Goal: Check status: Check status

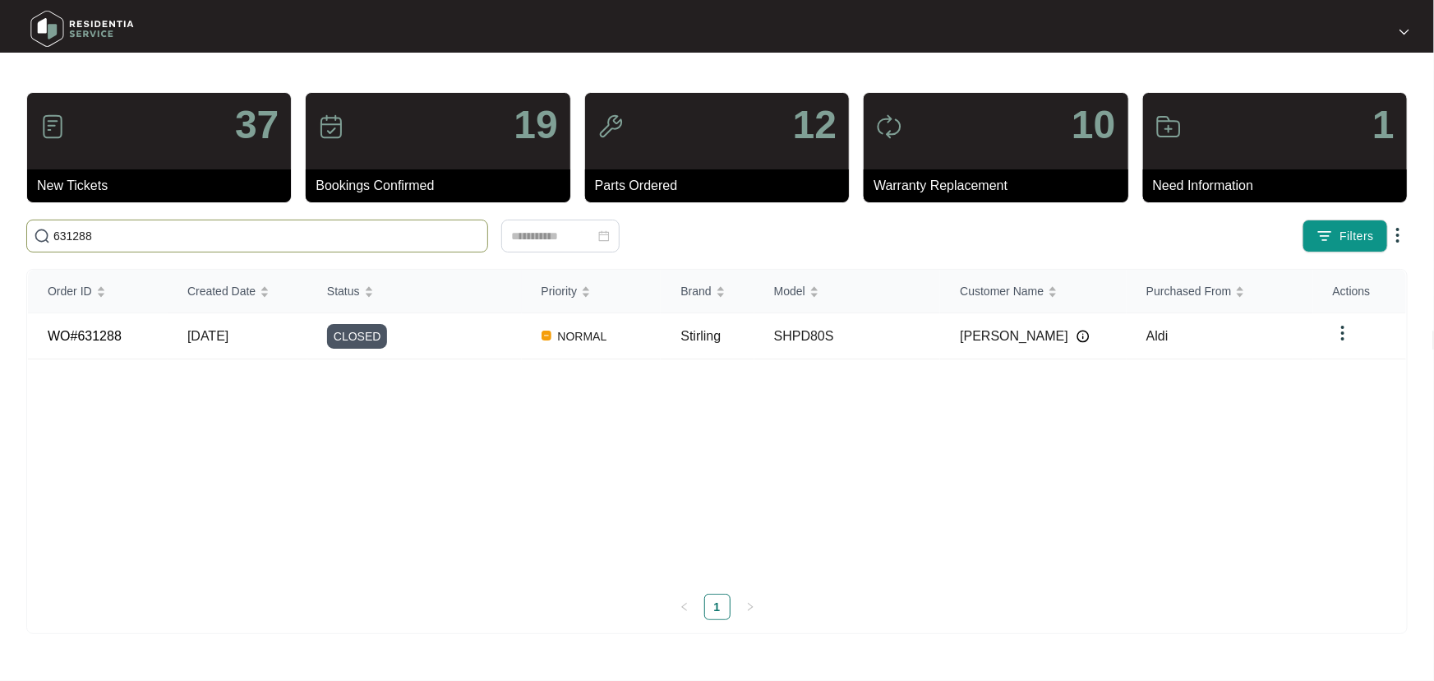
click at [28, 221] on span "631288" at bounding box center [257, 235] width 462 height 33
type input "628523"
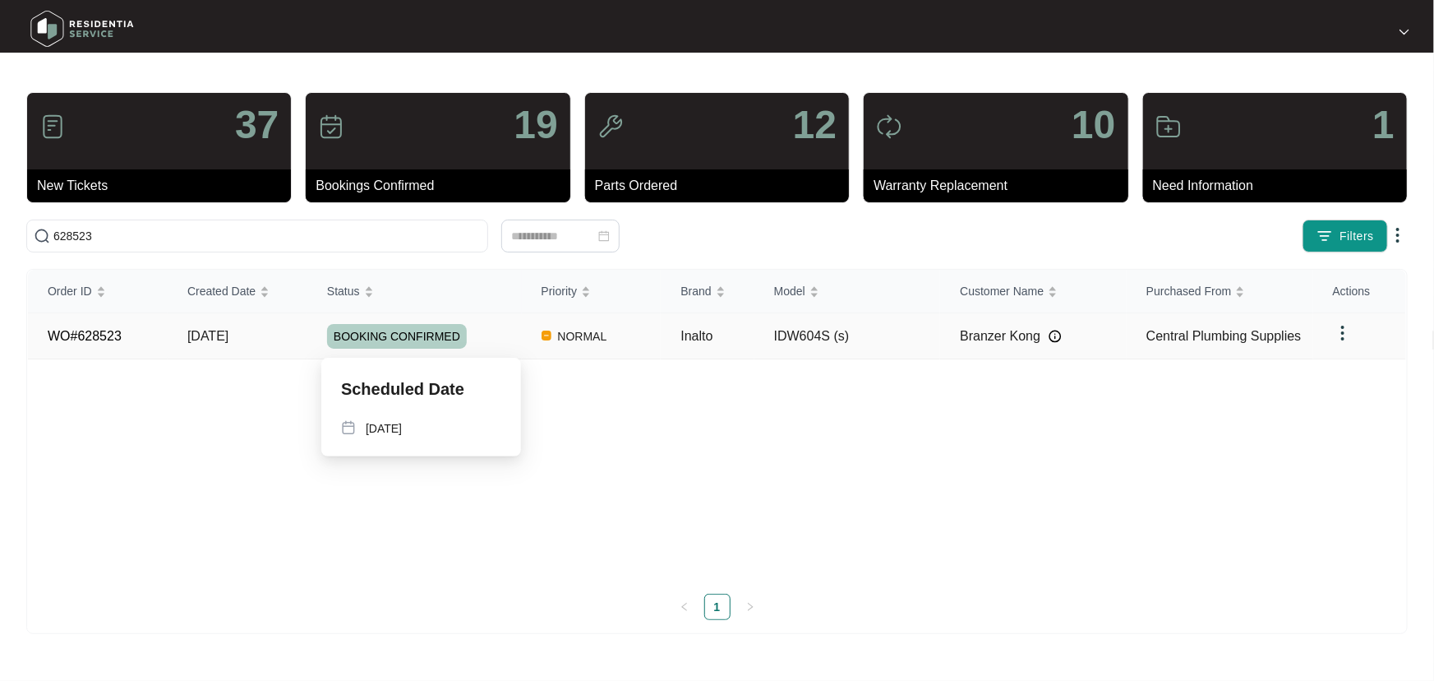
click at [496, 330] on div "BOOKING CONFIRMED" at bounding box center [424, 336] width 195 height 25
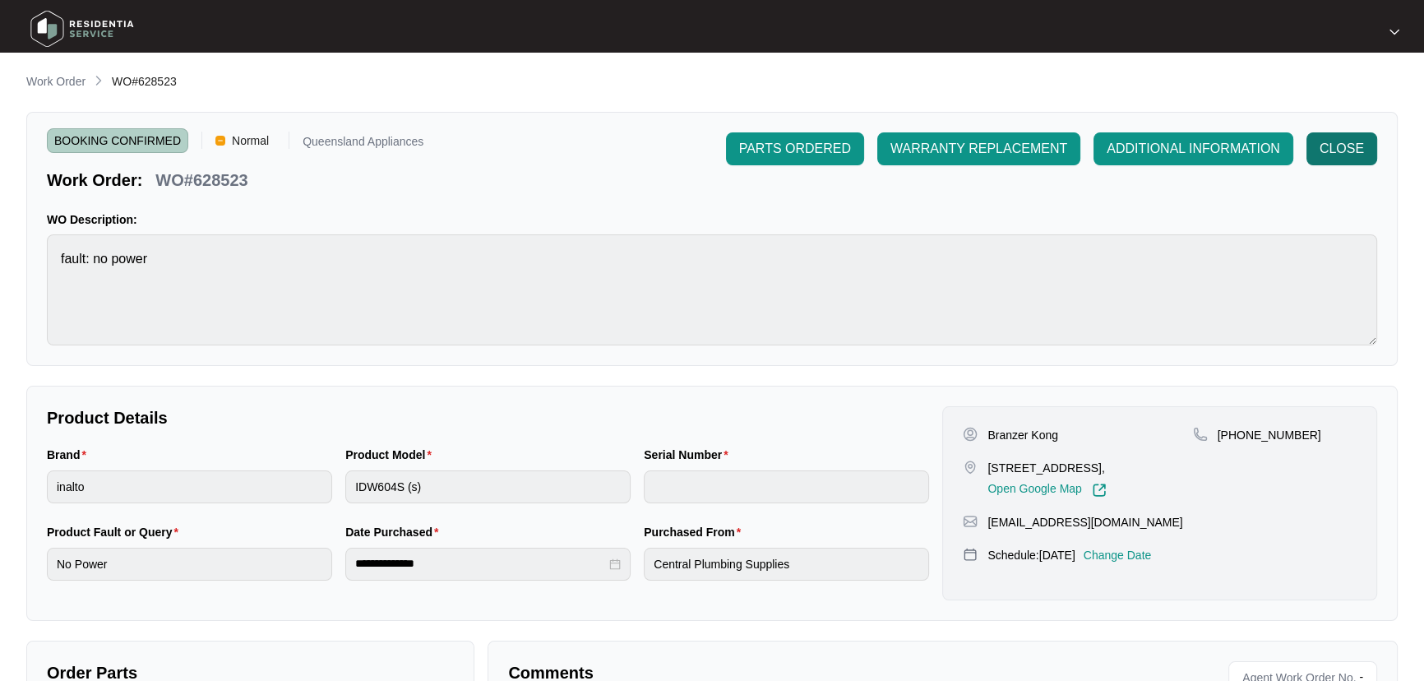
click at [1340, 150] on span "CLOSE" at bounding box center [1341, 149] width 44 height 20
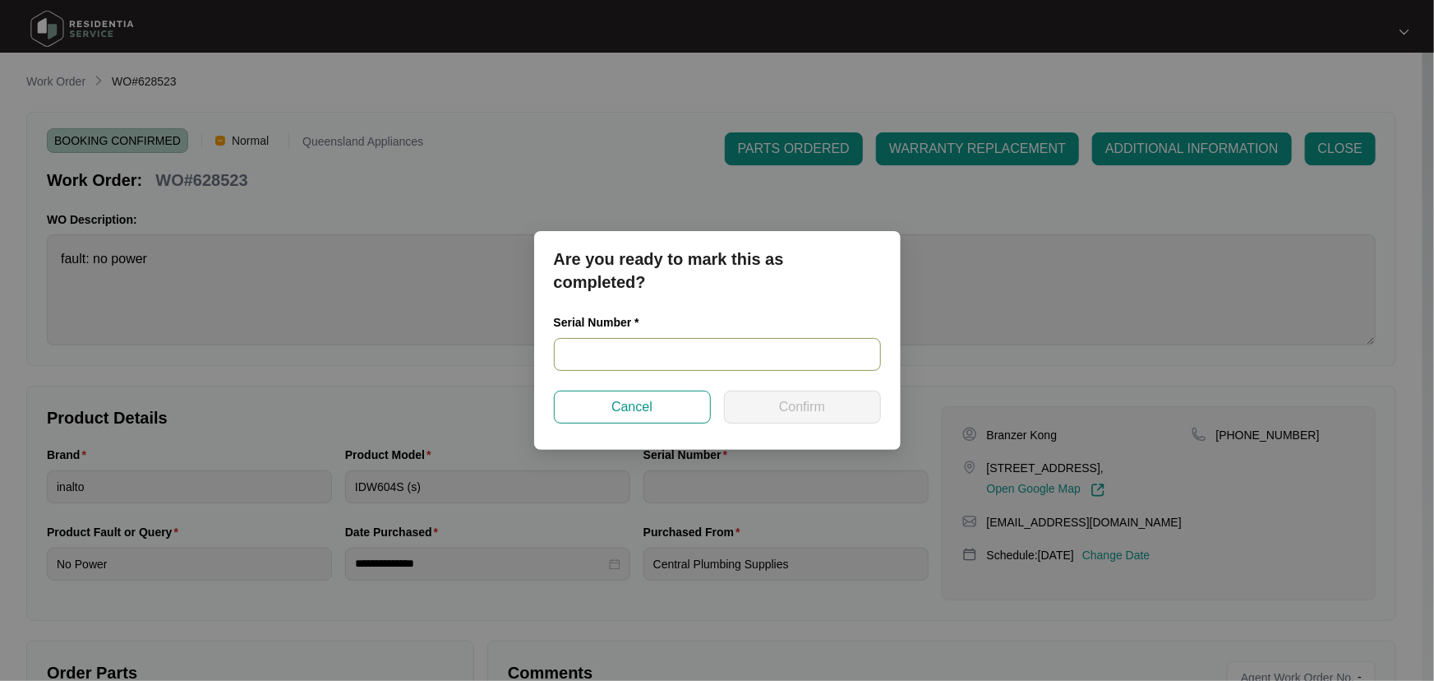
click at [575, 351] on input "text" at bounding box center [717, 354] width 327 height 33
paste input "23117843040200043"
type input "23117843040200043"
click at [782, 408] on span "Confirm" at bounding box center [802, 407] width 46 height 20
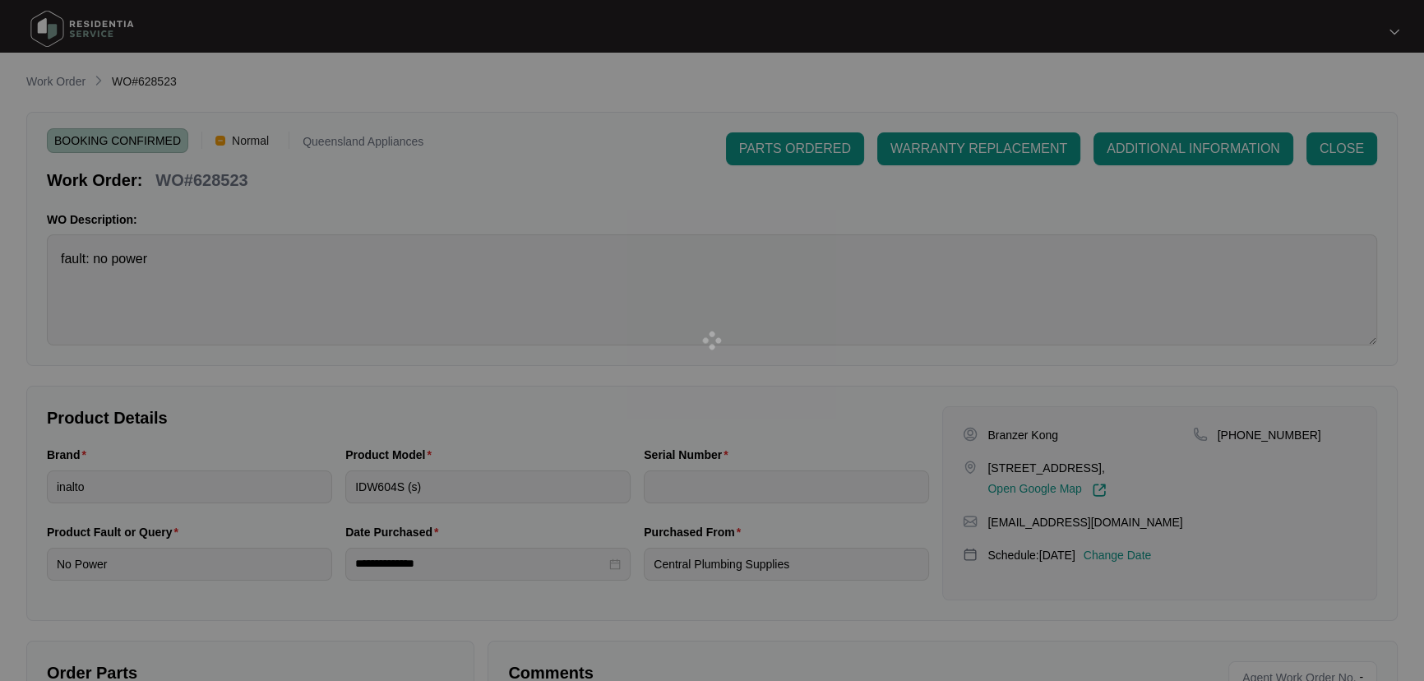
type input "23117843040200043"
